Goal: Task Accomplishment & Management: Manage account settings

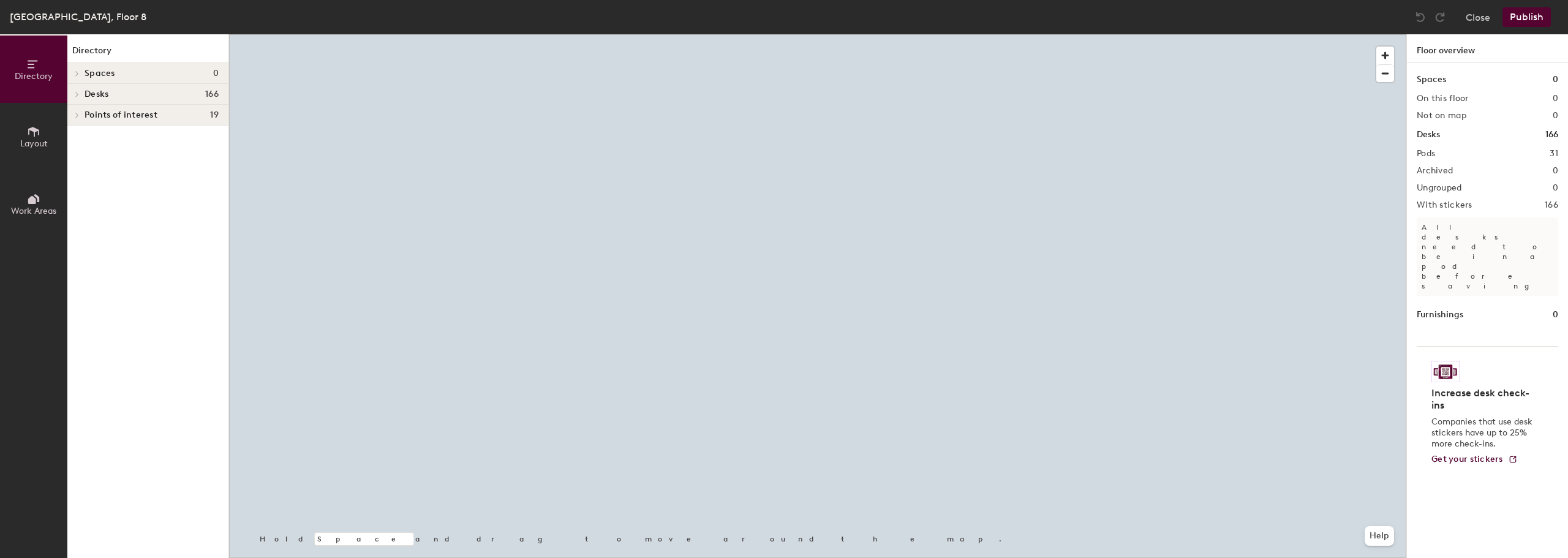
click at [76, 68] on div at bounding box center [76, 73] width 16 height 21
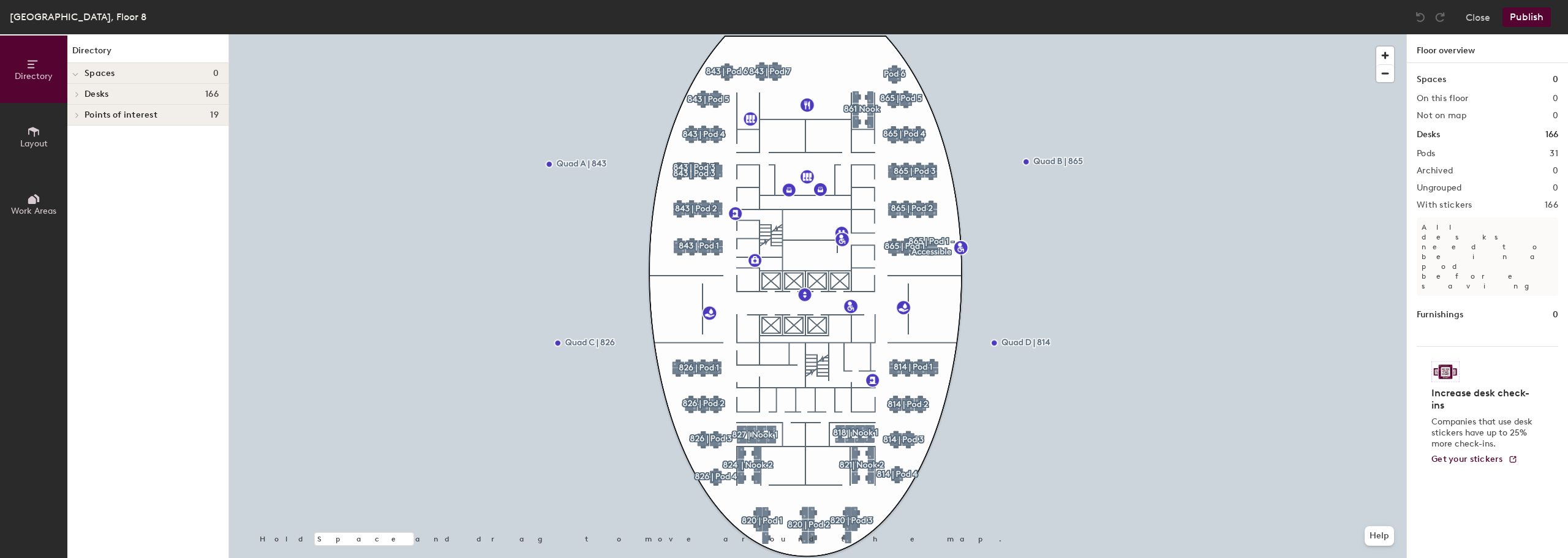
click at [79, 71] on div at bounding box center [76, 73] width 16 height 21
click at [77, 70] on div at bounding box center [76, 73] width 16 height 21
click at [36, 203] on icon at bounding box center [33, 200] width 14 height 14
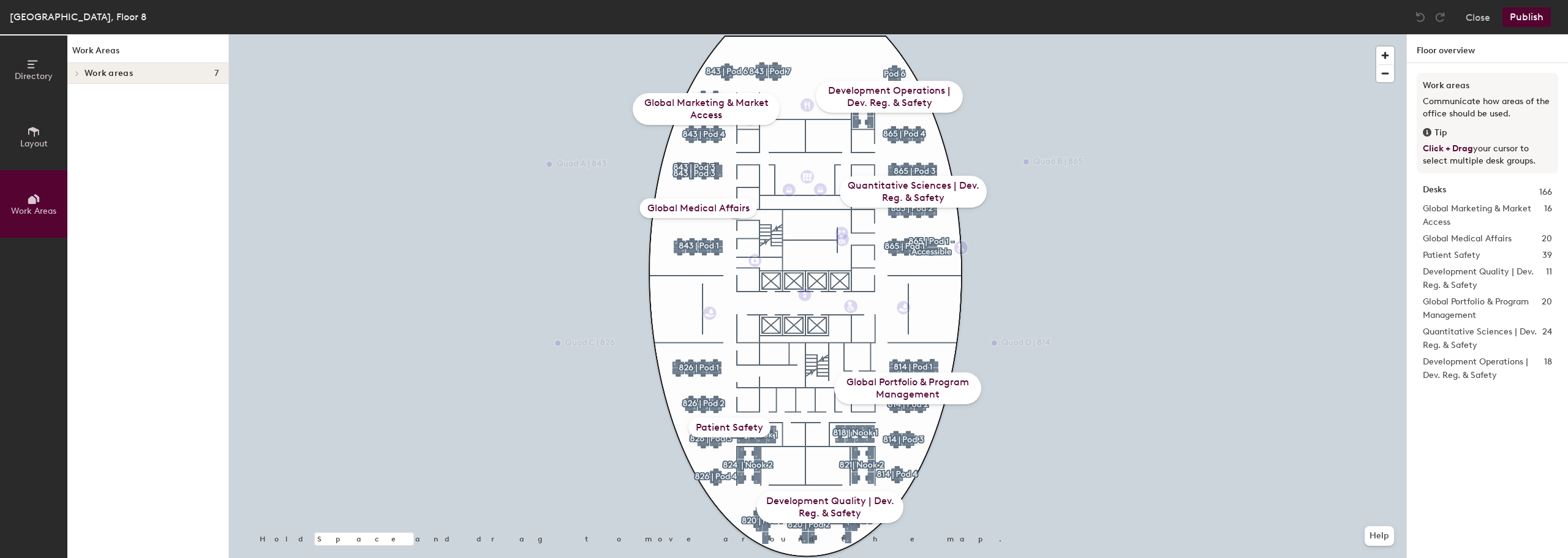
click at [43, 158] on button "Layout" at bounding box center [33, 137] width 68 height 68
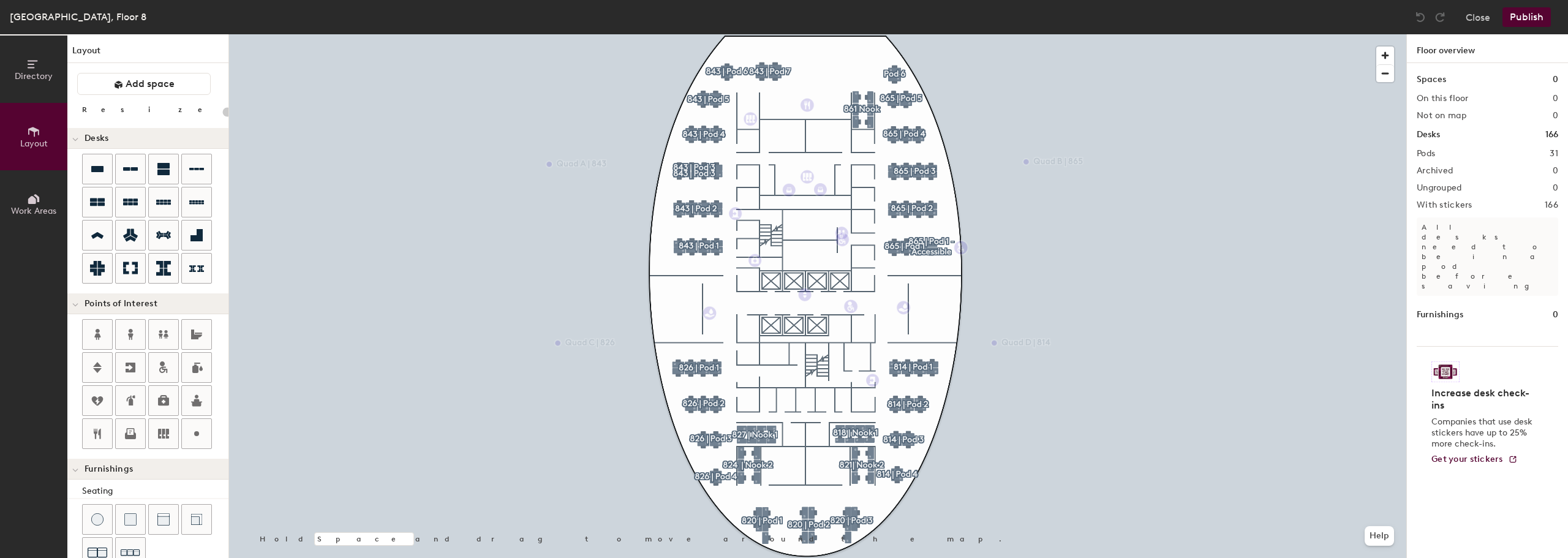
click at [40, 82] on button "Directory" at bounding box center [33, 69] width 68 height 68
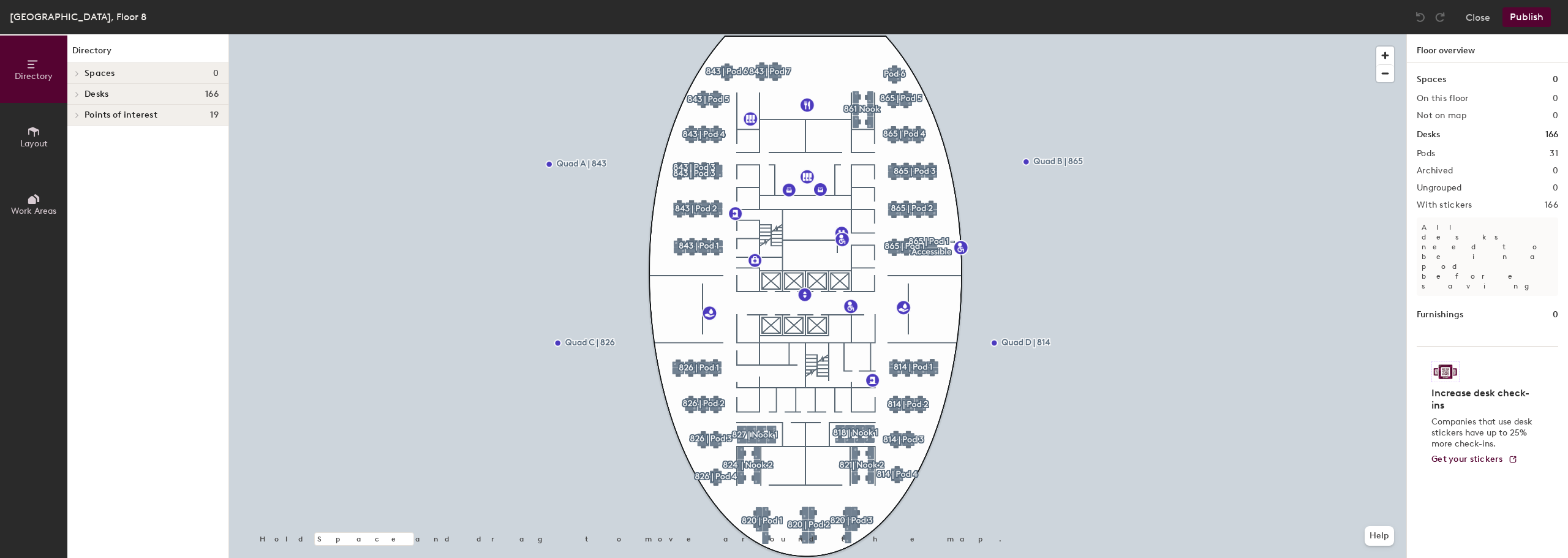
click at [41, 107] on button "Layout" at bounding box center [33, 137] width 68 height 68
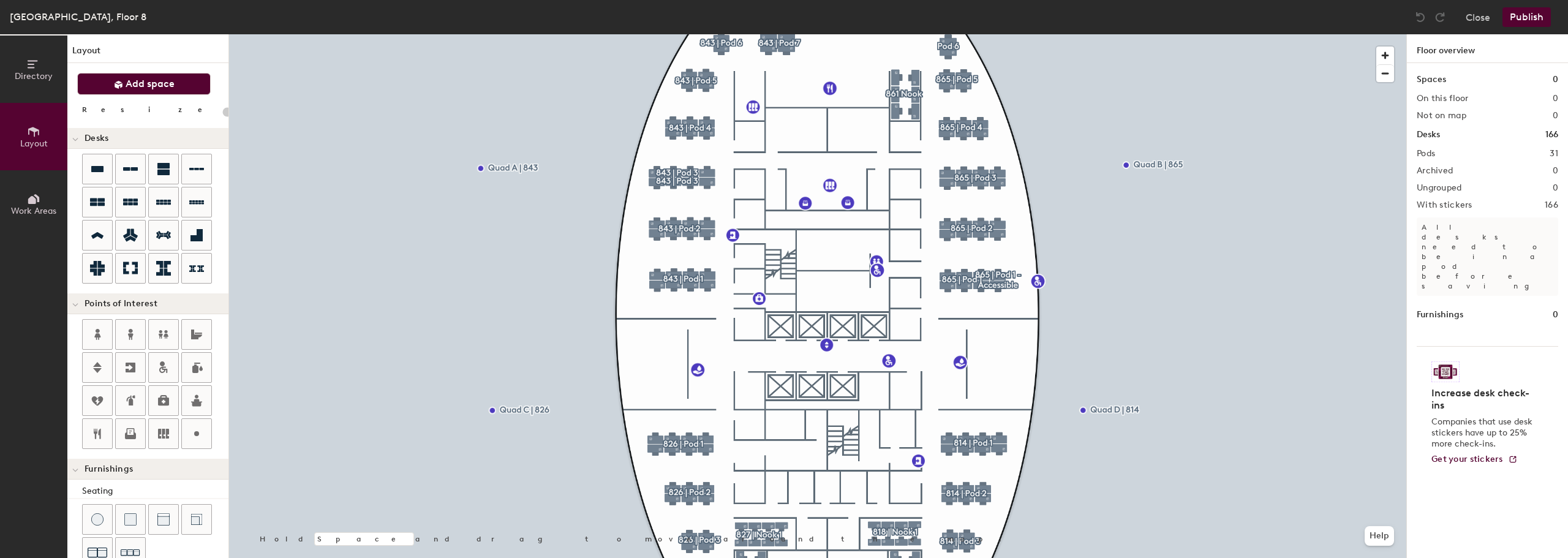
click at [136, 81] on span "Add space" at bounding box center [151, 84] width 49 height 12
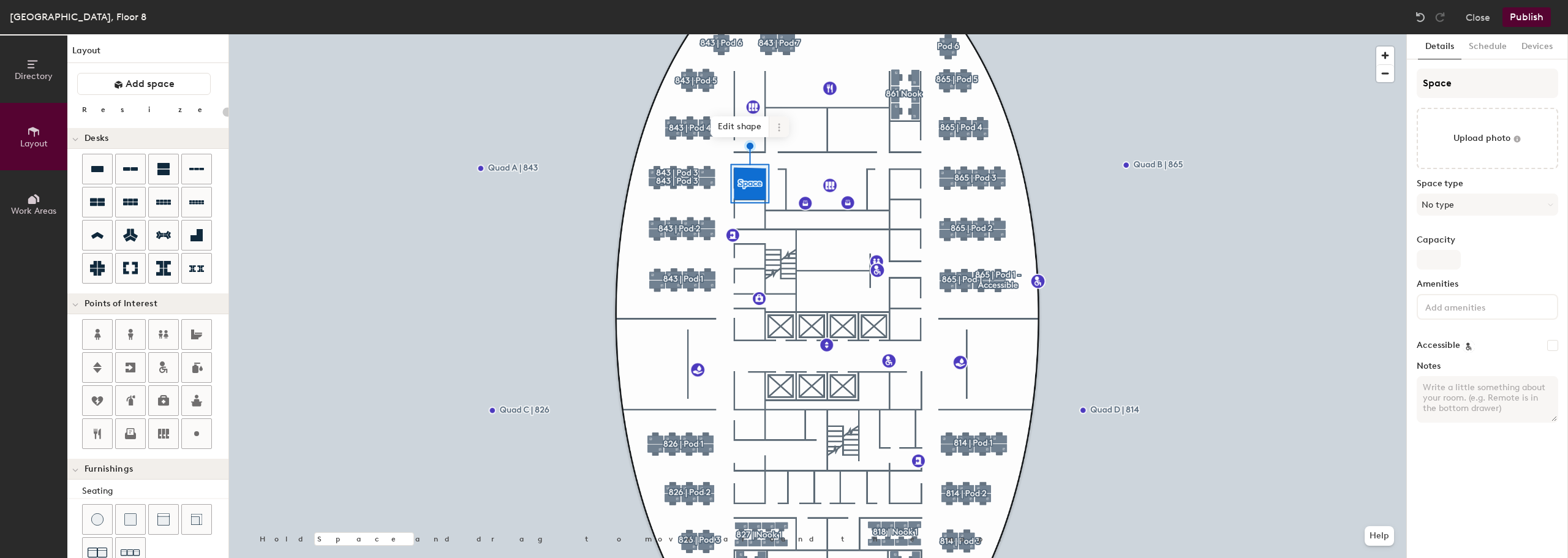
click at [787, 127] on span at bounding box center [779, 126] width 20 height 21
click at [1449, 87] on input "Space" at bounding box center [1487, 84] width 142 height 30
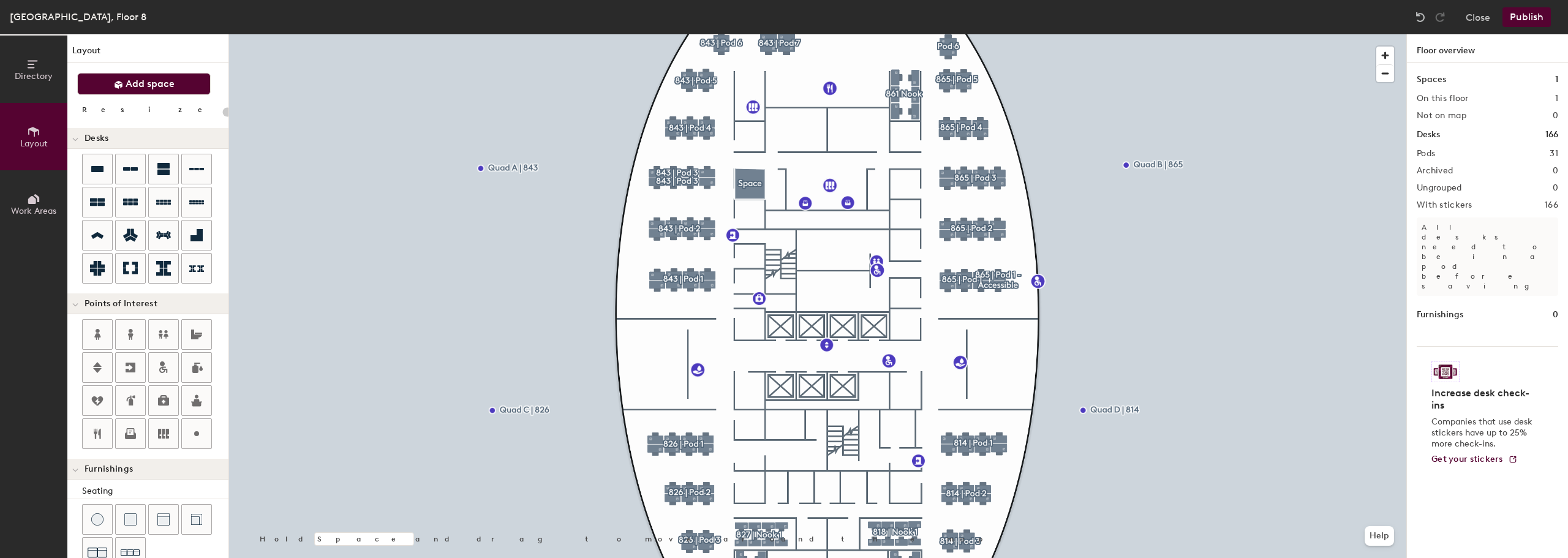
click at [181, 93] on button "Add space" at bounding box center [144, 84] width 134 height 22
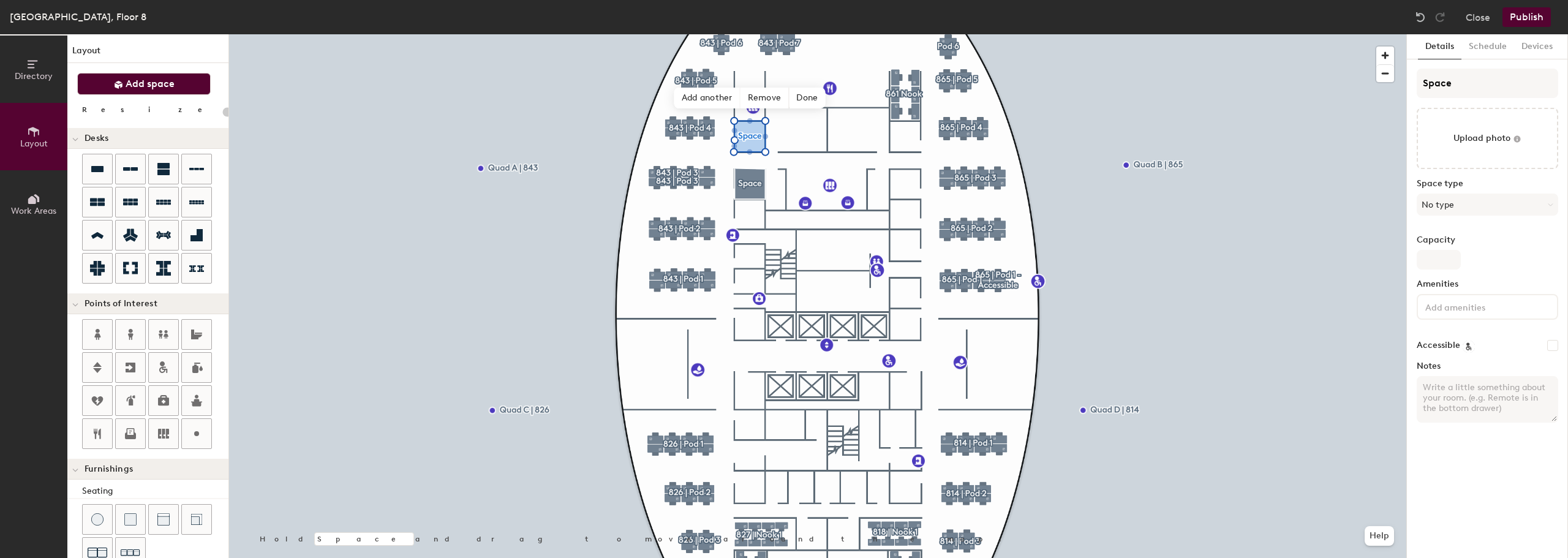
click at [157, 83] on span "Add space" at bounding box center [151, 84] width 49 height 12
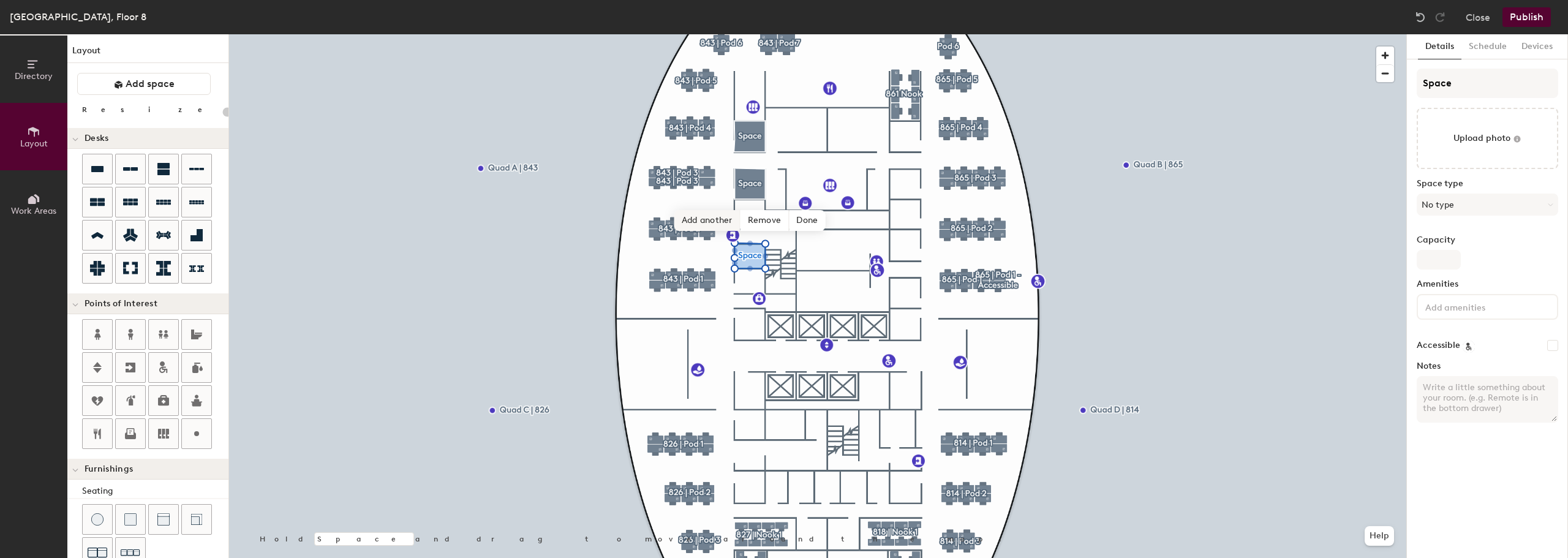
click at [700, 223] on span "Add another" at bounding box center [707, 220] width 66 height 21
click at [708, 249] on span "Add another" at bounding box center [707, 246] width 66 height 21
click at [710, 286] on span "Add another" at bounding box center [707, 285] width 66 height 21
click at [705, 341] on span "Add another" at bounding box center [707, 348] width 66 height 21
click at [721, 387] on span "Add another" at bounding box center [707, 387] width 66 height 21
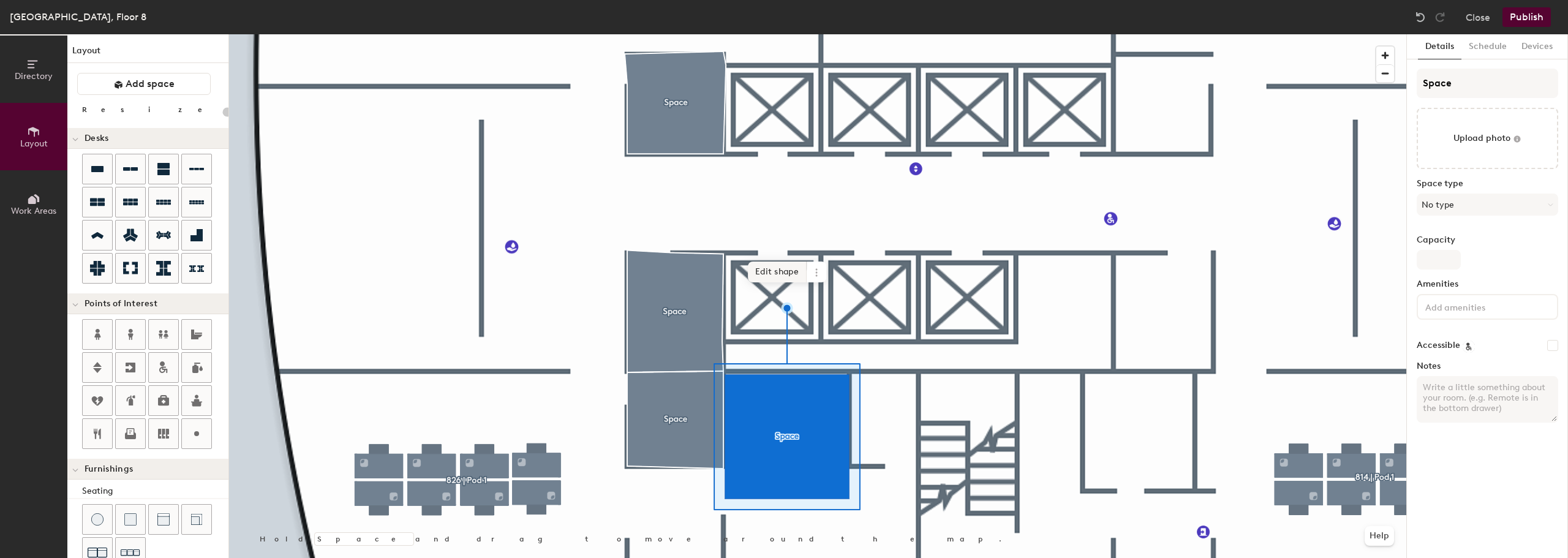
click at [761, 275] on span "Edit shape" at bounding box center [777, 272] width 59 height 21
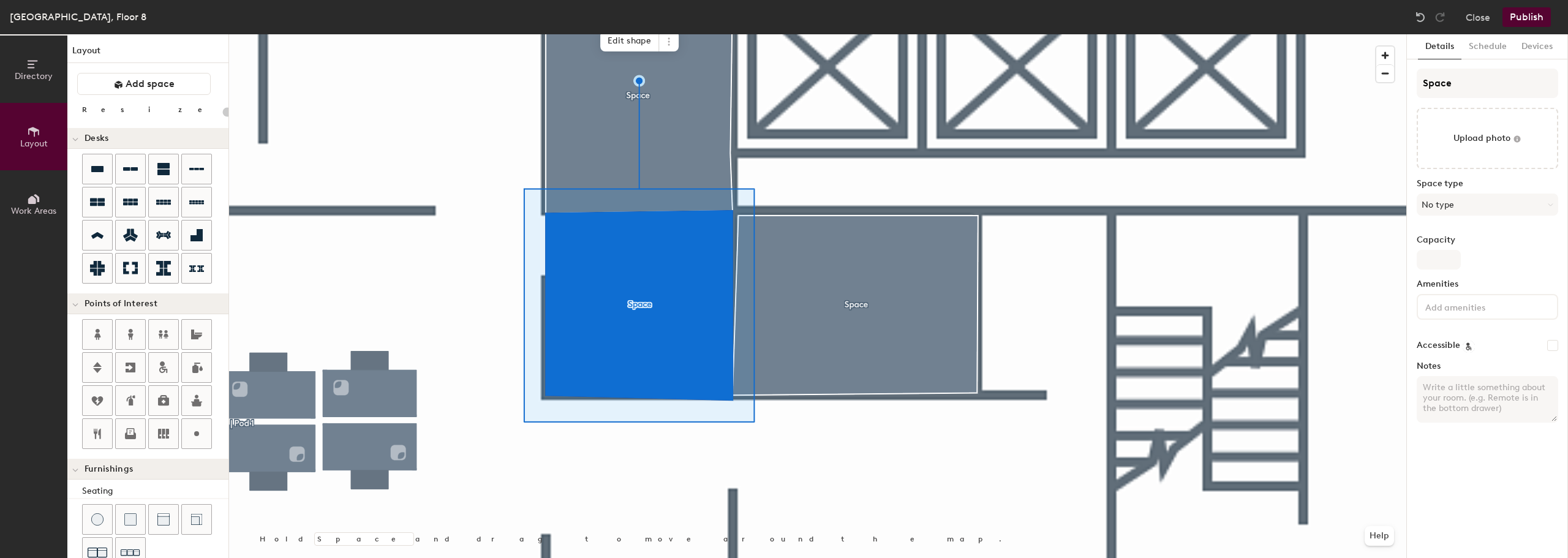
click at [827, 34] on div at bounding box center [817, 34] width 1177 height 0
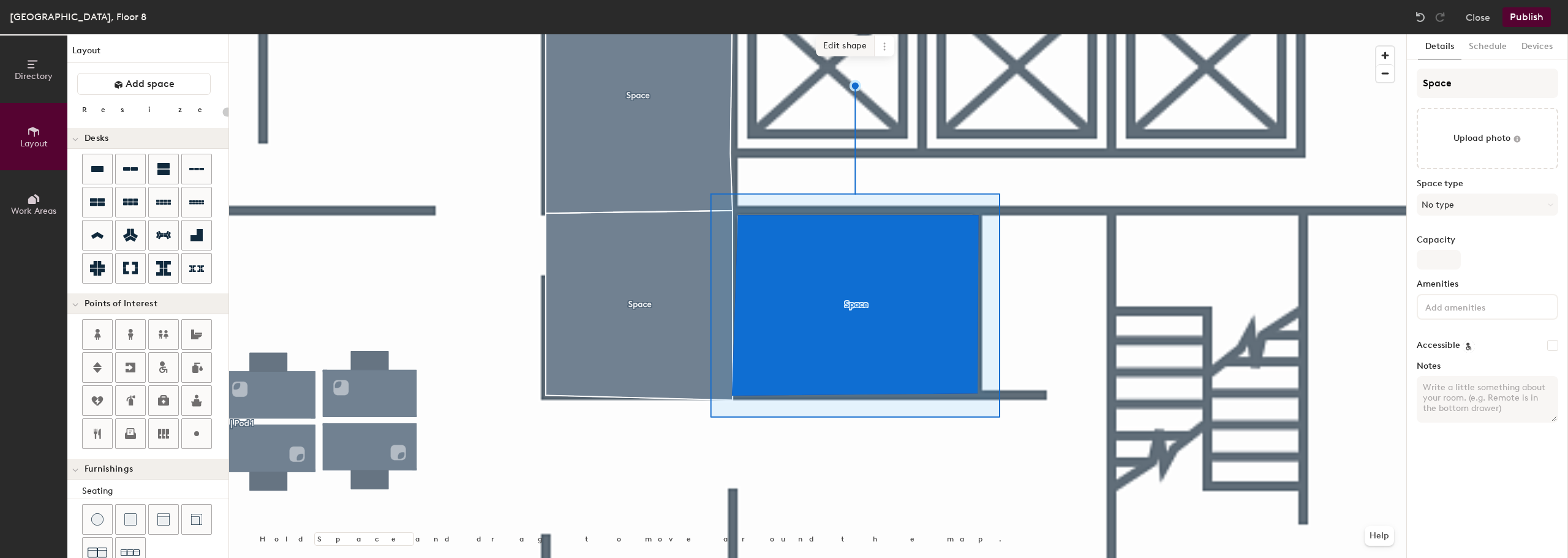
click at [849, 45] on span "Edit shape" at bounding box center [846, 45] width 59 height 21
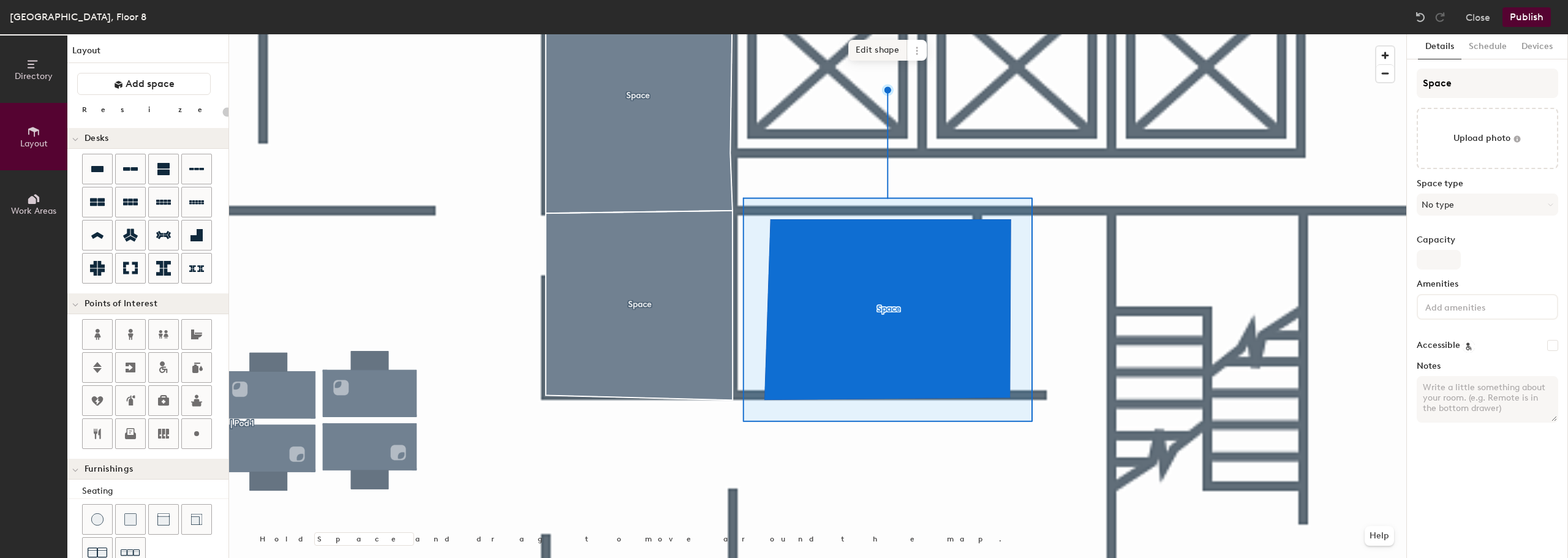
click at [863, 49] on span "Edit shape" at bounding box center [878, 49] width 59 height 21
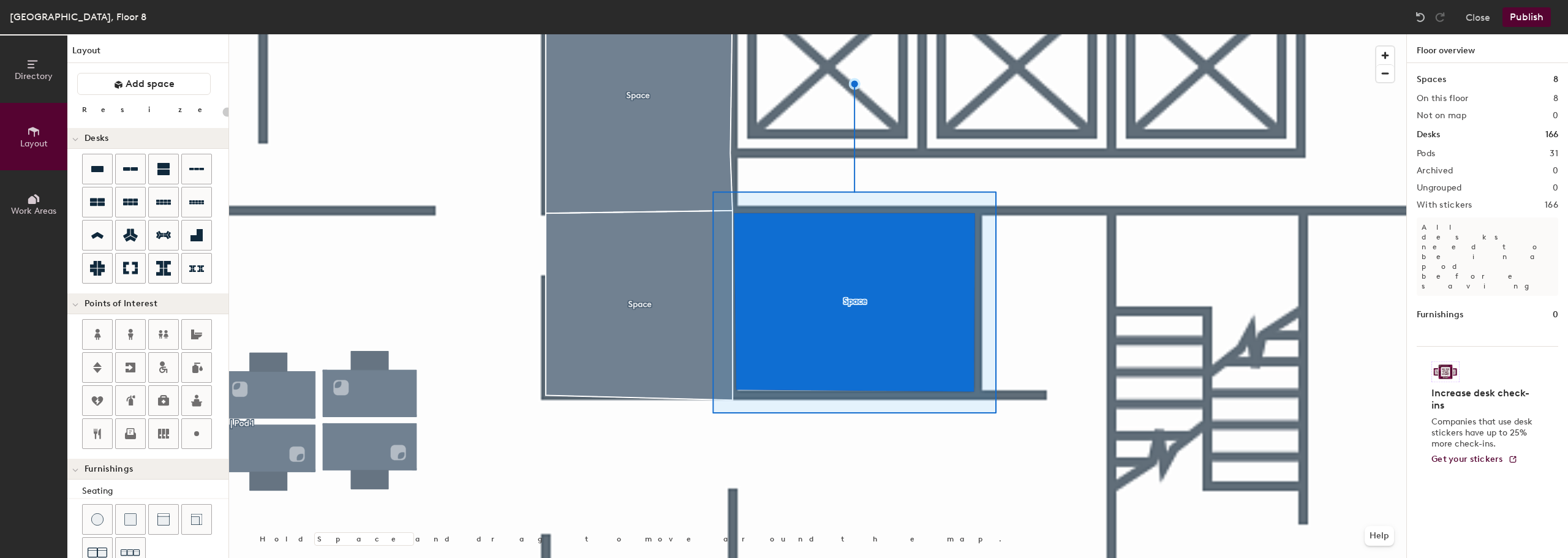
type input "20"
